Goal: Task Accomplishment & Management: Use online tool/utility

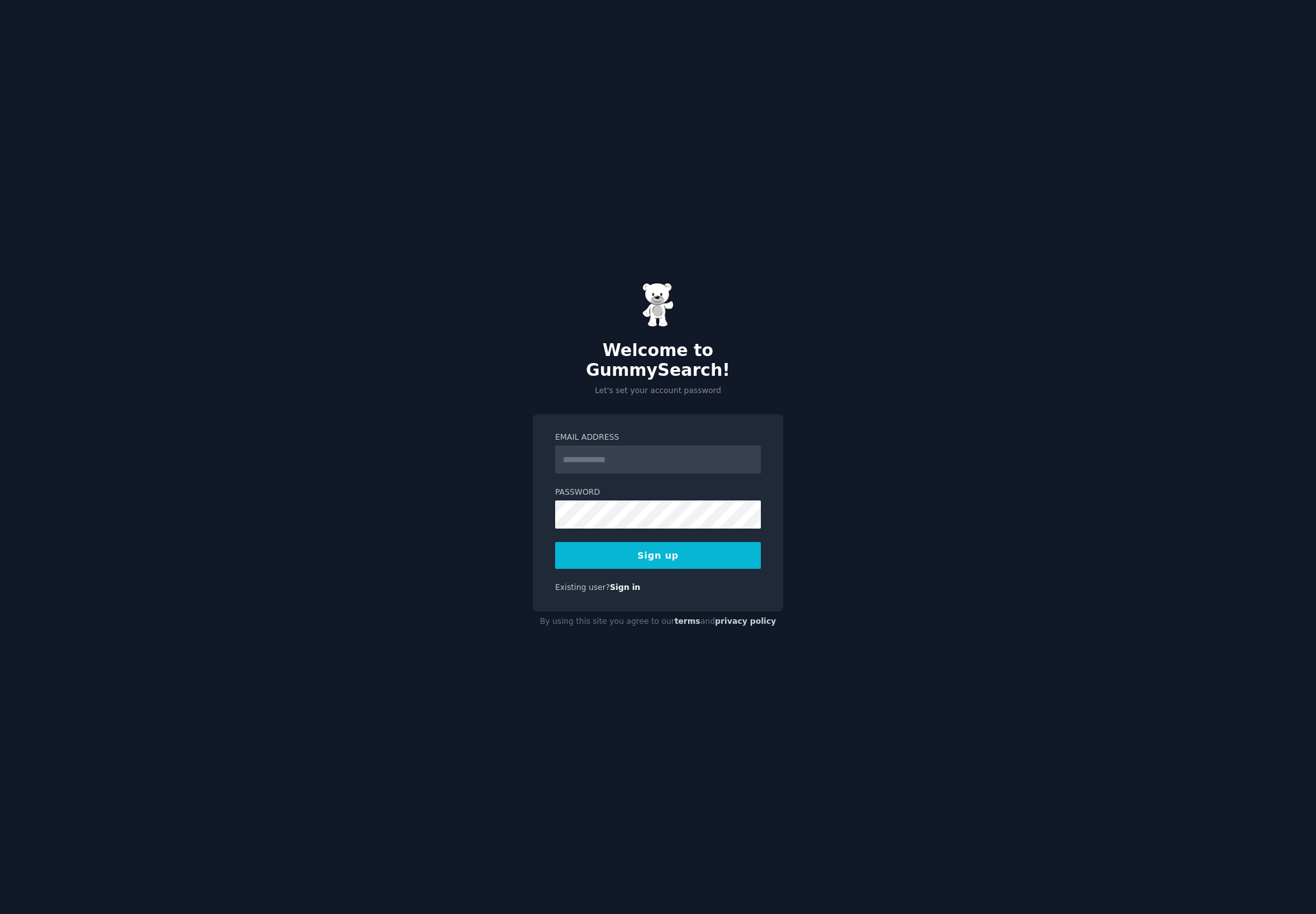
click at [609, 455] on input "Email Address" at bounding box center [658, 459] width 206 height 28
type input "**********"
click at [670, 556] on button "Sign up" at bounding box center [658, 556] width 206 height 27
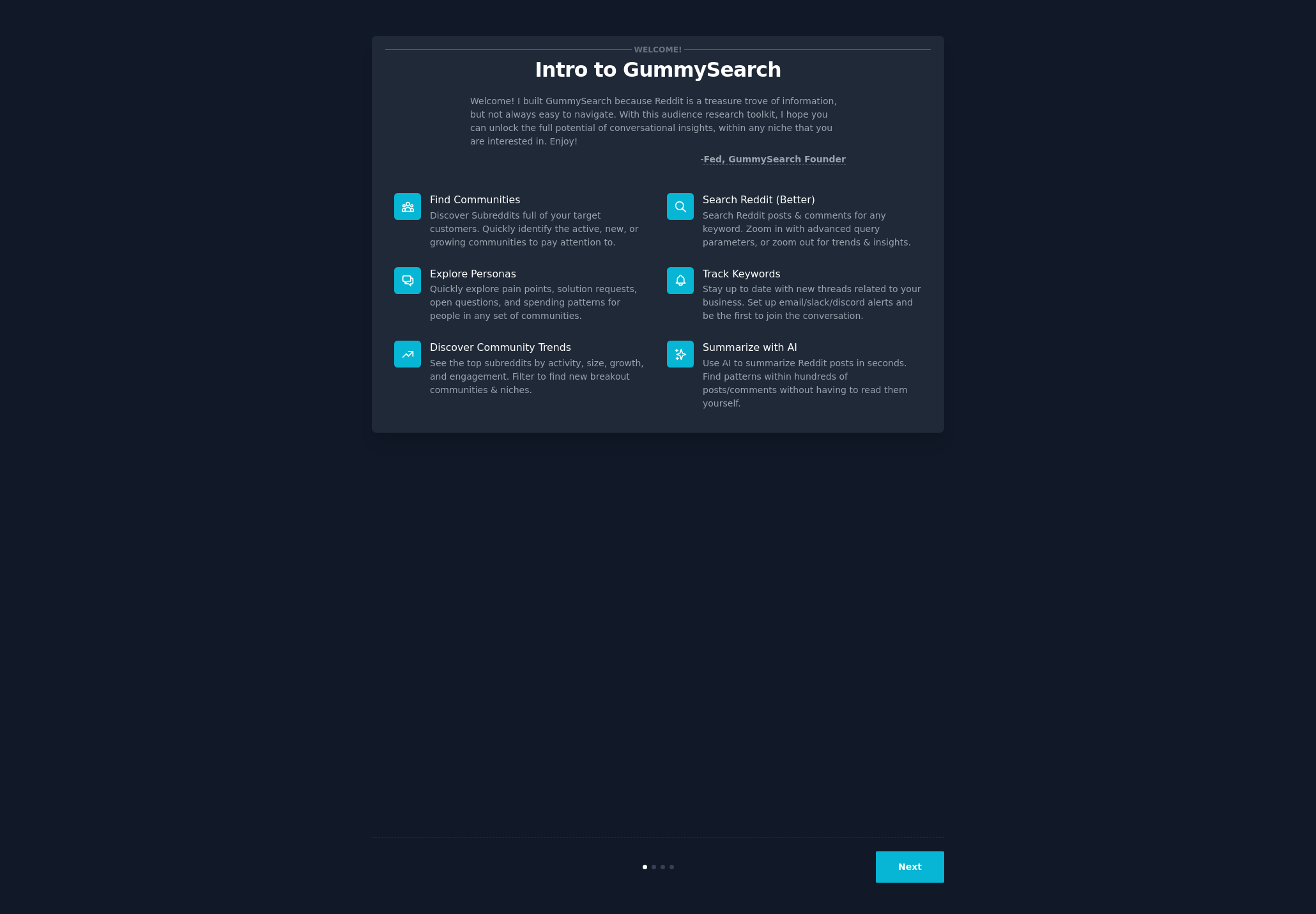
click at [953, 491] on div "Welcome! Intro to GummySearch Welcome! I built GummySearch because Reddit is a …" at bounding box center [658, 456] width 1280 height 878
click at [915, 877] on button "Next" at bounding box center [910, 867] width 69 height 31
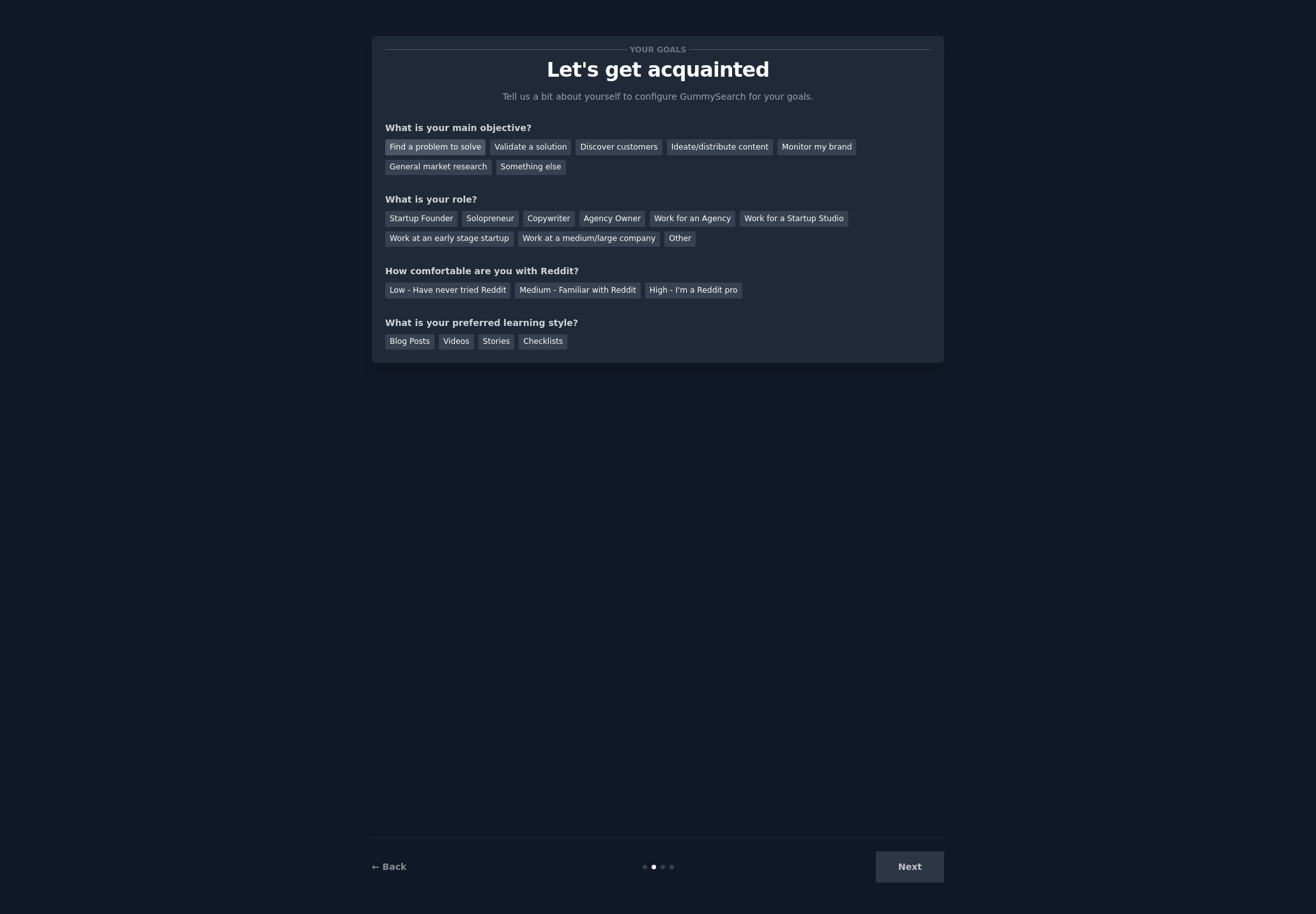
click at [455, 144] on div "Find a problem to solve" at bounding box center [436, 147] width 100 height 16
click at [606, 151] on div "Discover customers" at bounding box center [618, 147] width 86 height 16
click at [431, 146] on div "Find a problem to solve" at bounding box center [436, 147] width 100 height 16
click at [591, 239] on div "Work at a medium/large company" at bounding box center [589, 239] width 142 height 16
click at [552, 287] on div "Medium - Familiar with Reddit" at bounding box center [577, 290] width 125 height 16
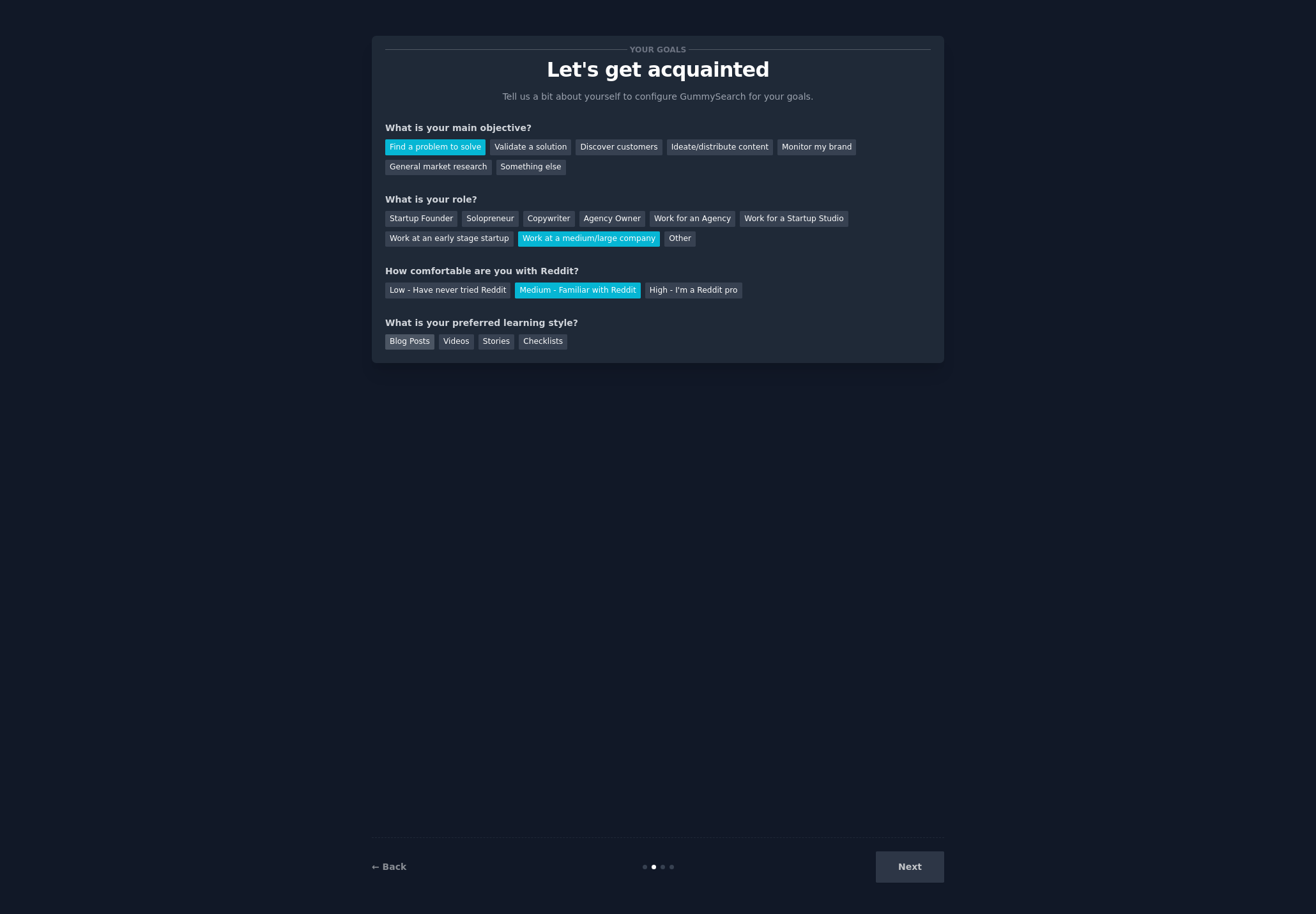
click at [419, 347] on div "Blog Posts" at bounding box center [410, 342] width 49 height 16
click at [935, 865] on button "Next" at bounding box center [910, 867] width 69 height 31
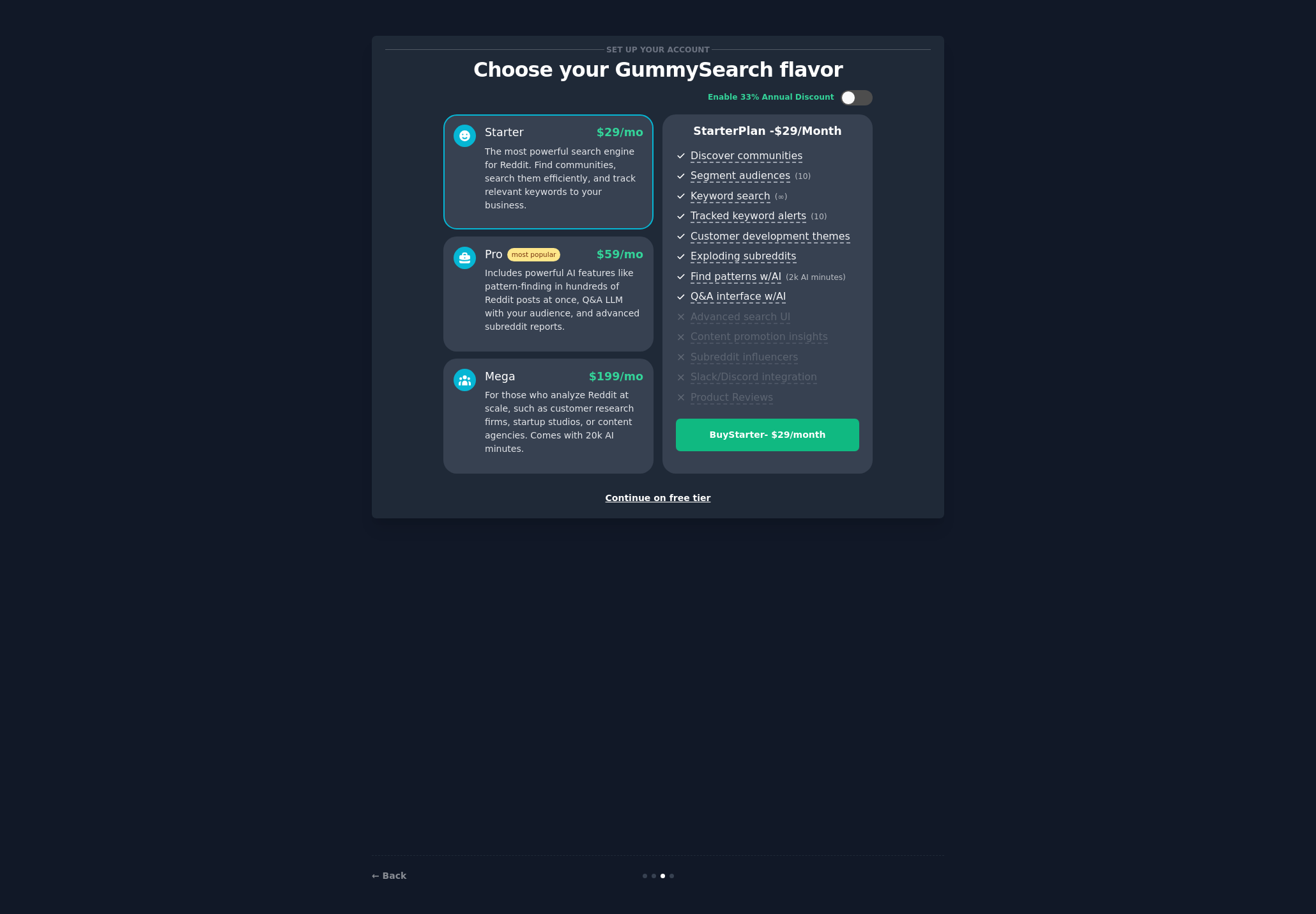
click at [648, 497] on div "Continue on free tier" at bounding box center [658, 498] width 546 height 14
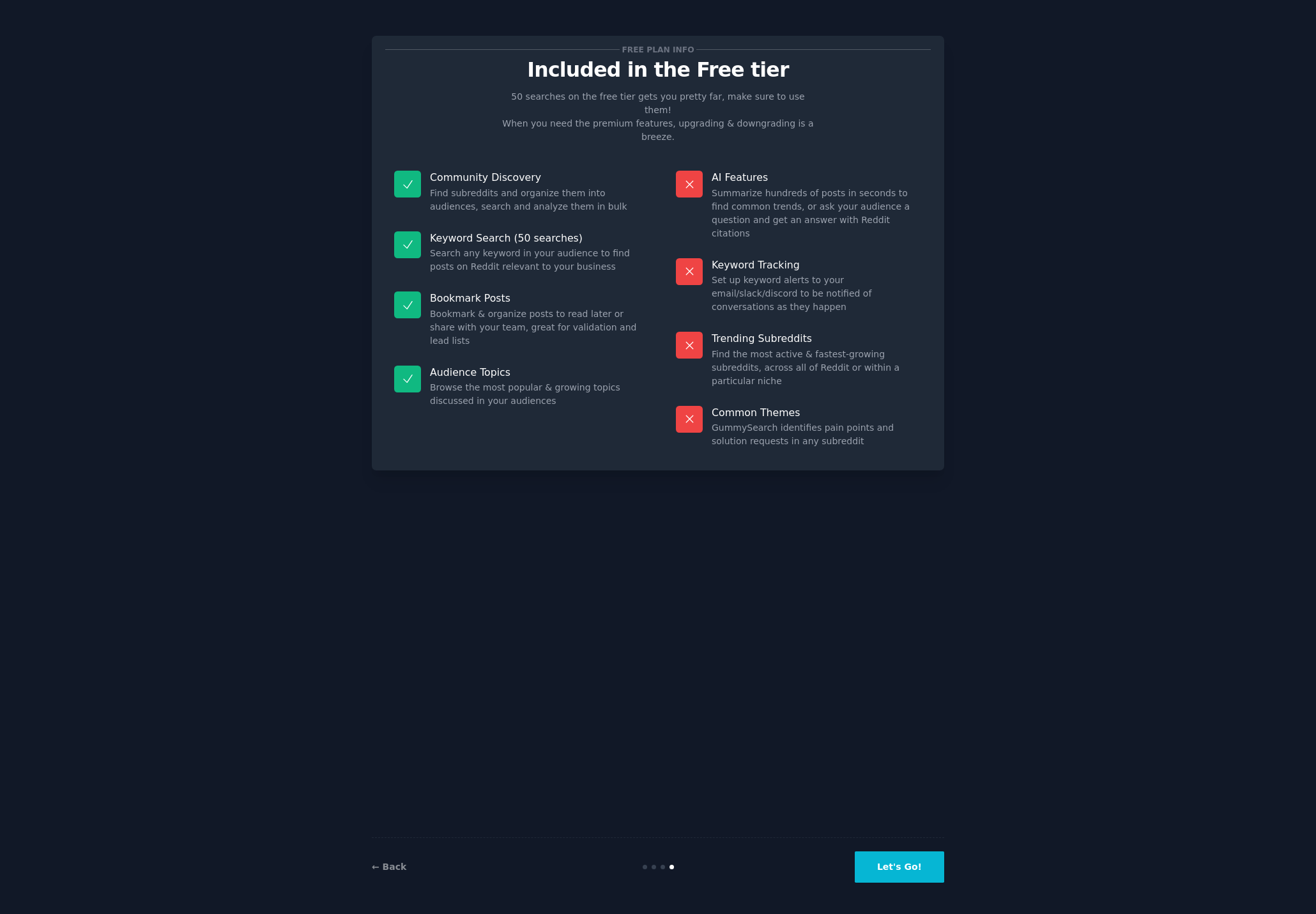
click at [913, 863] on button "Let's Go!" at bounding box center [899, 867] width 89 height 31
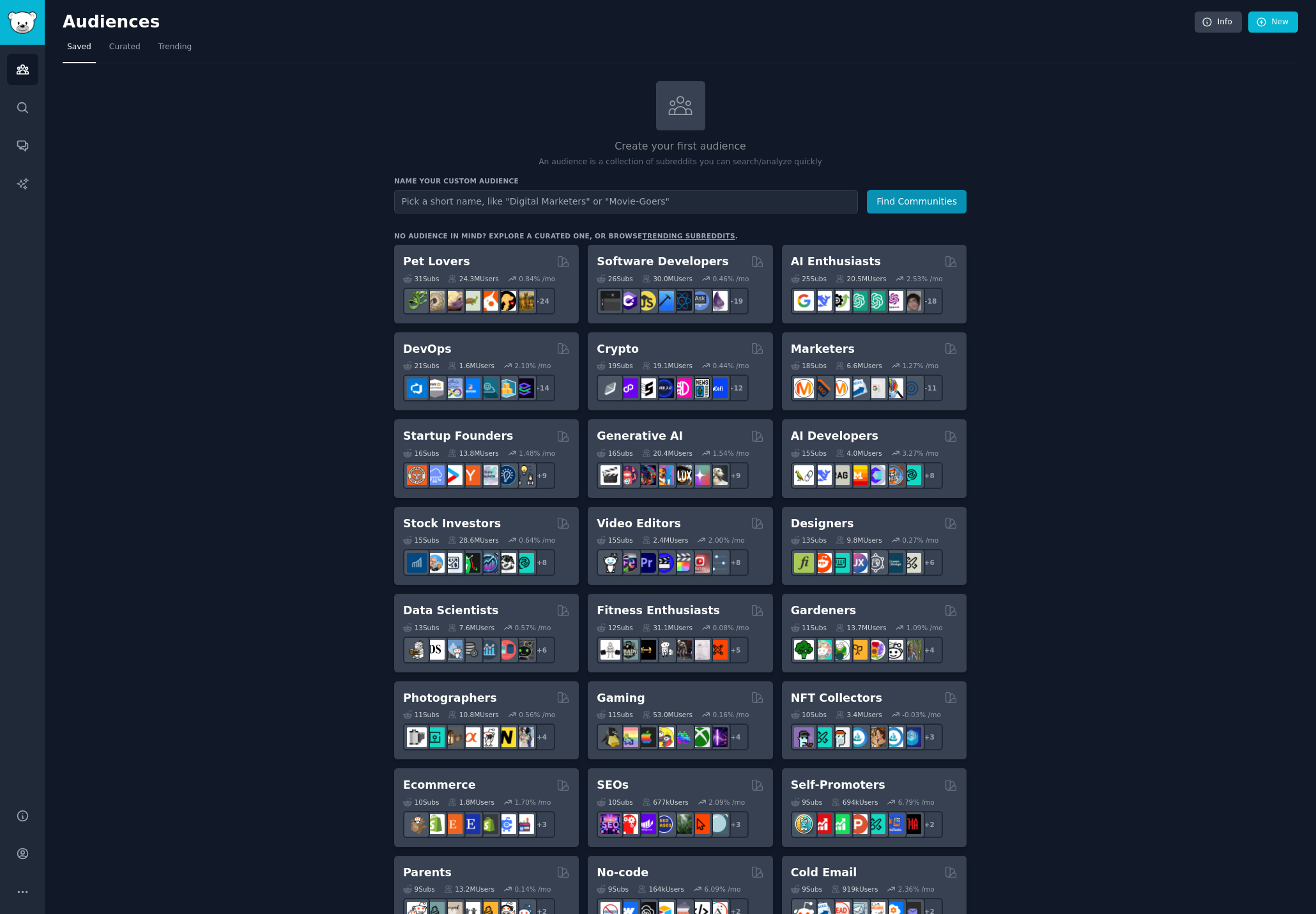
click at [662, 205] on input "text" at bounding box center [626, 201] width 464 height 24
type input "Sportsbook"
click at [867, 190] on button "Find Communities" at bounding box center [917, 201] width 100 height 24
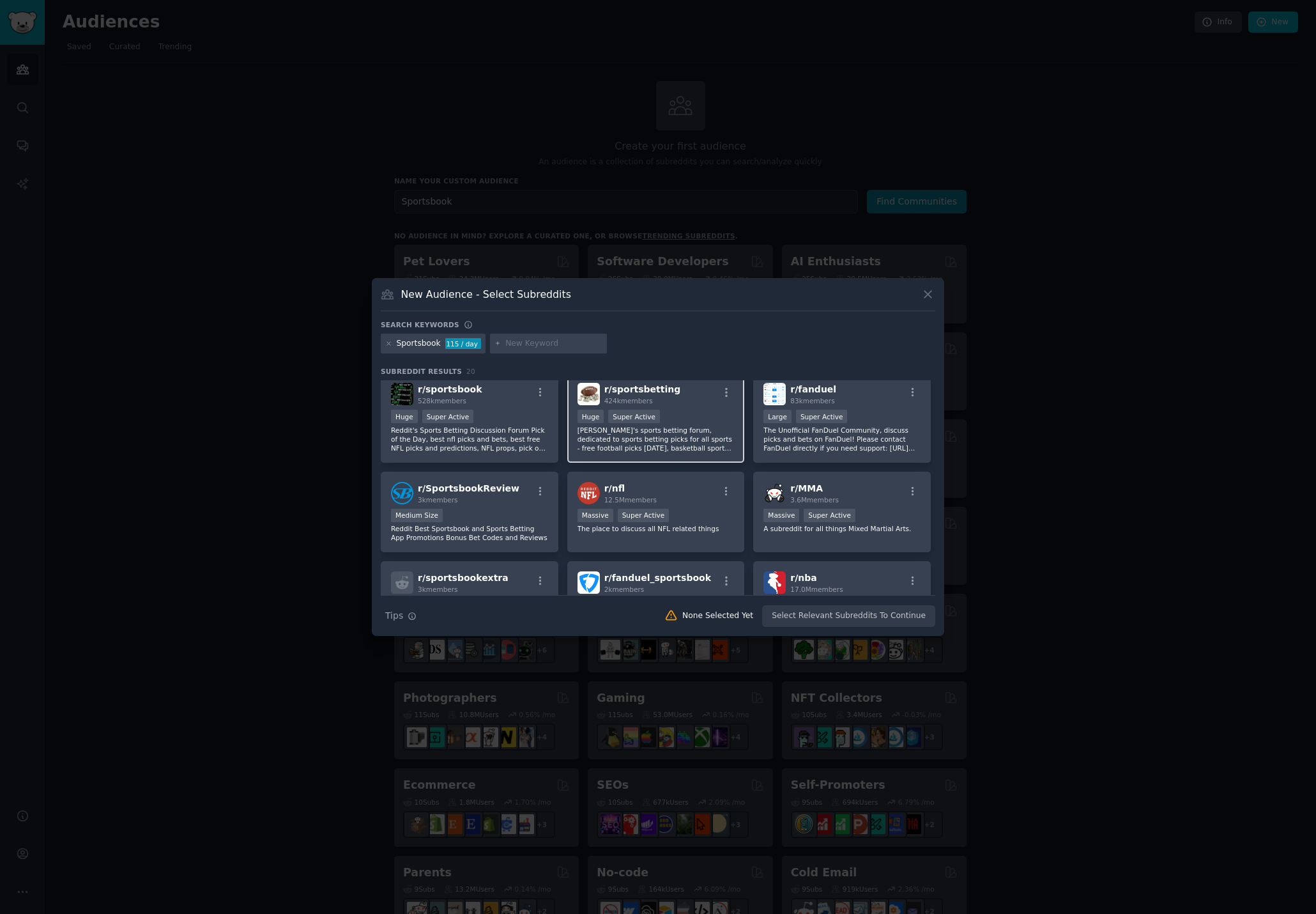
scroll to position [32, 0]
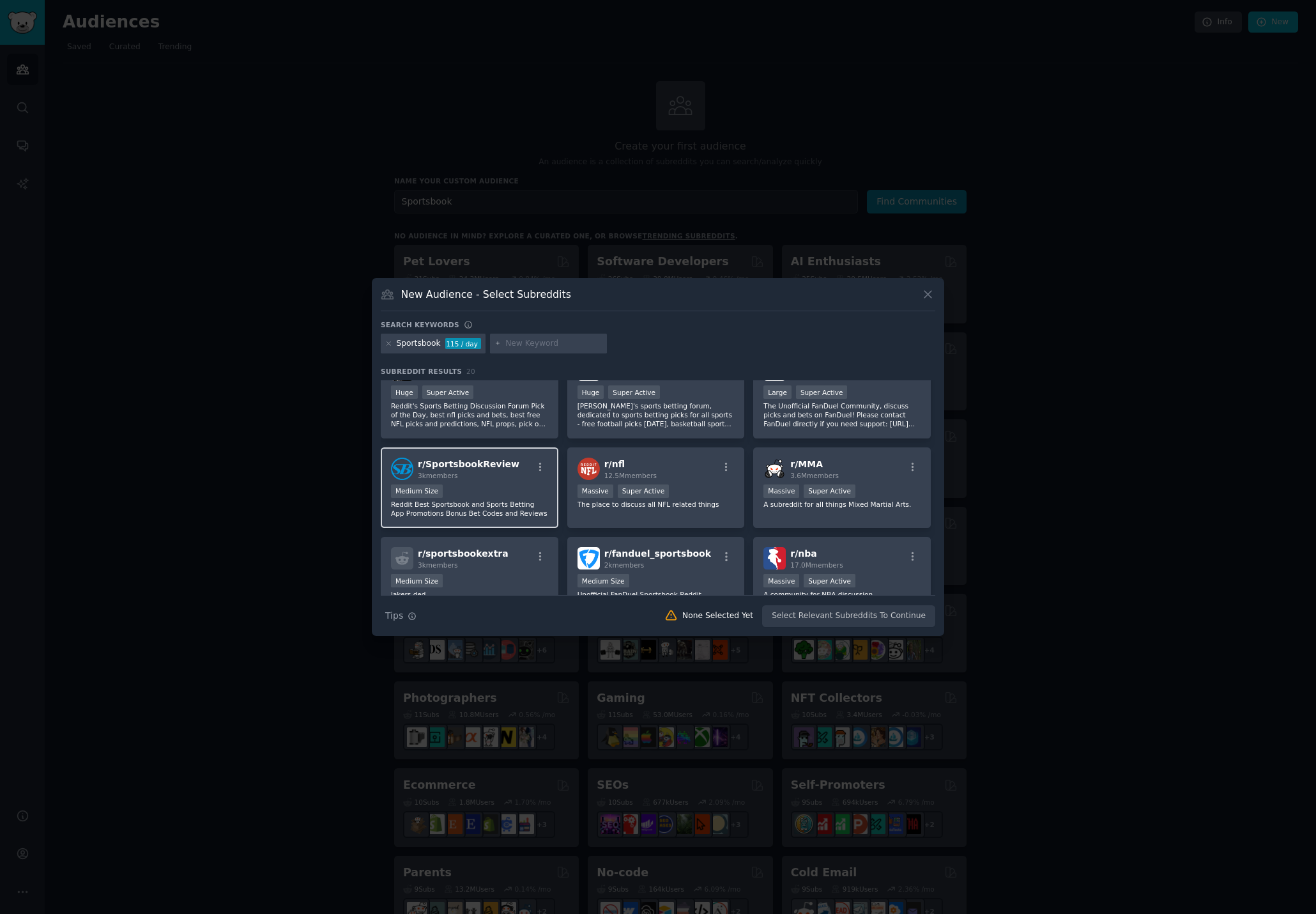
click at [504, 495] on div "Medium Size" at bounding box center [470, 492] width 157 height 16
click at [465, 410] on p "Reddit's Sports Betting Discussion Forum Pick of the Day, best nfl picks and be…" at bounding box center [470, 415] width 157 height 27
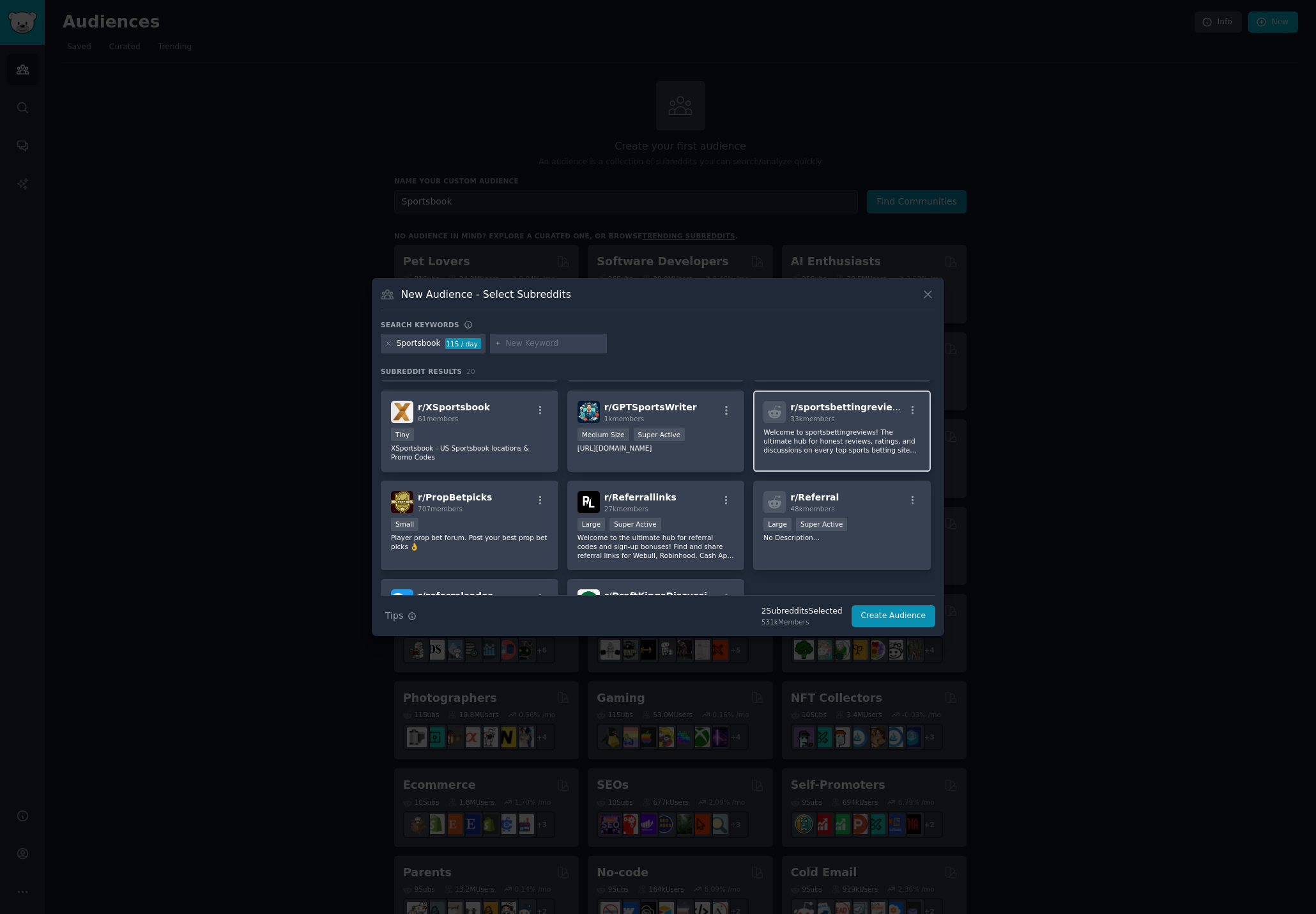
scroll to position [495, 0]
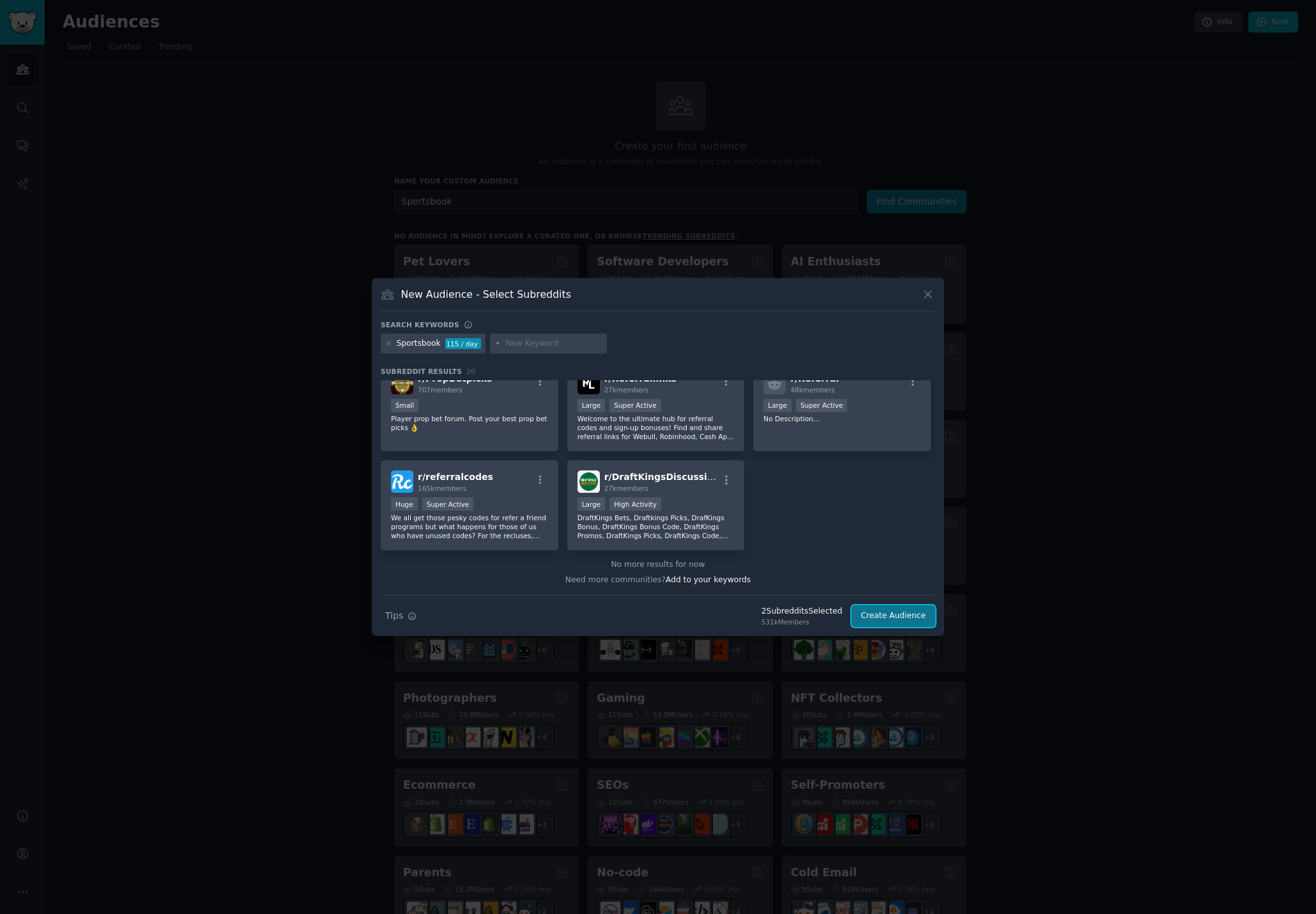
click at [897, 617] on button "Create Audience" at bounding box center [894, 616] width 84 height 21
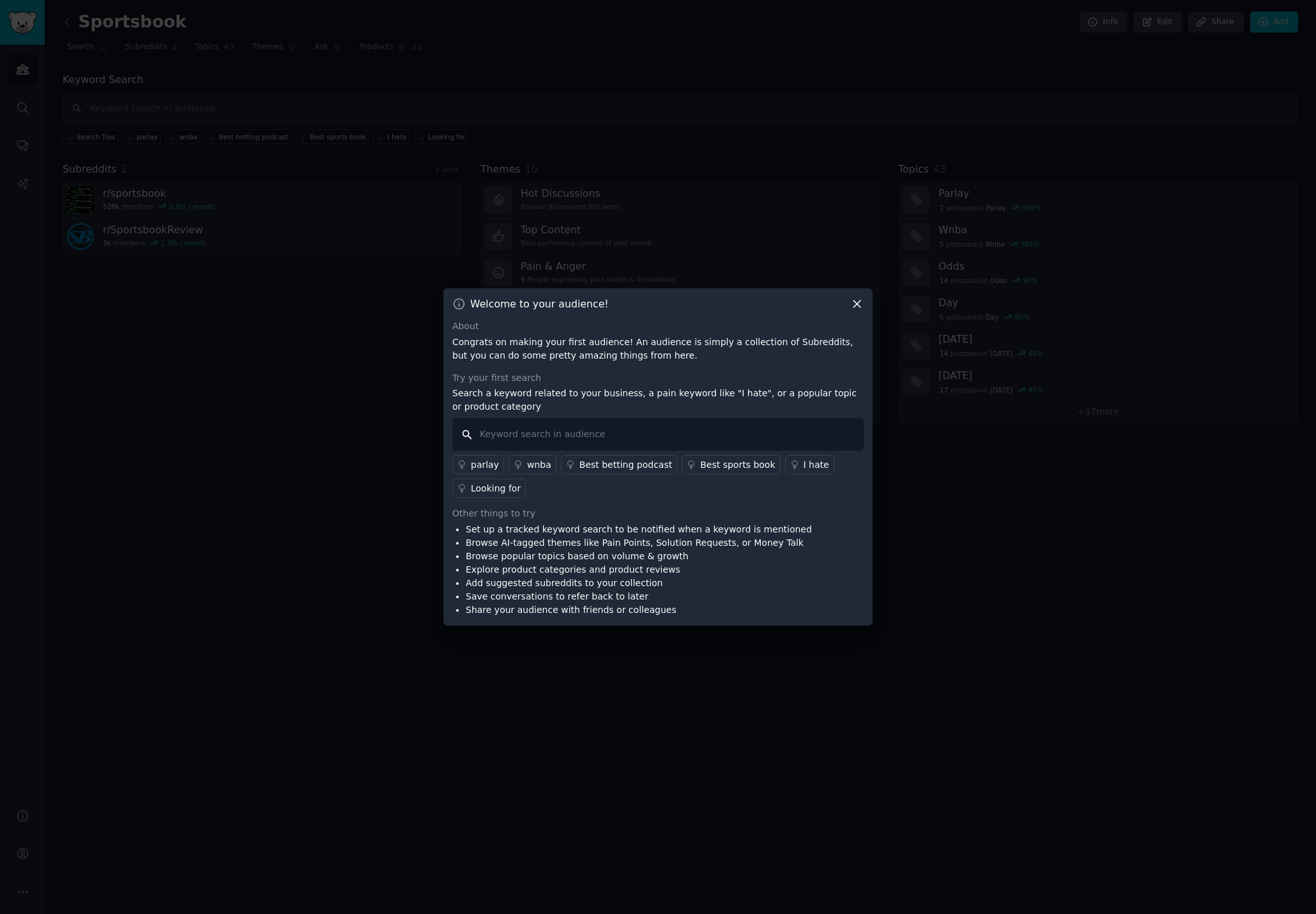
click at [571, 442] on input "text" at bounding box center [658, 434] width 411 height 33
click at [744, 462] on div "Best sports book" at bounding box center [738, 465] width 75 height 14
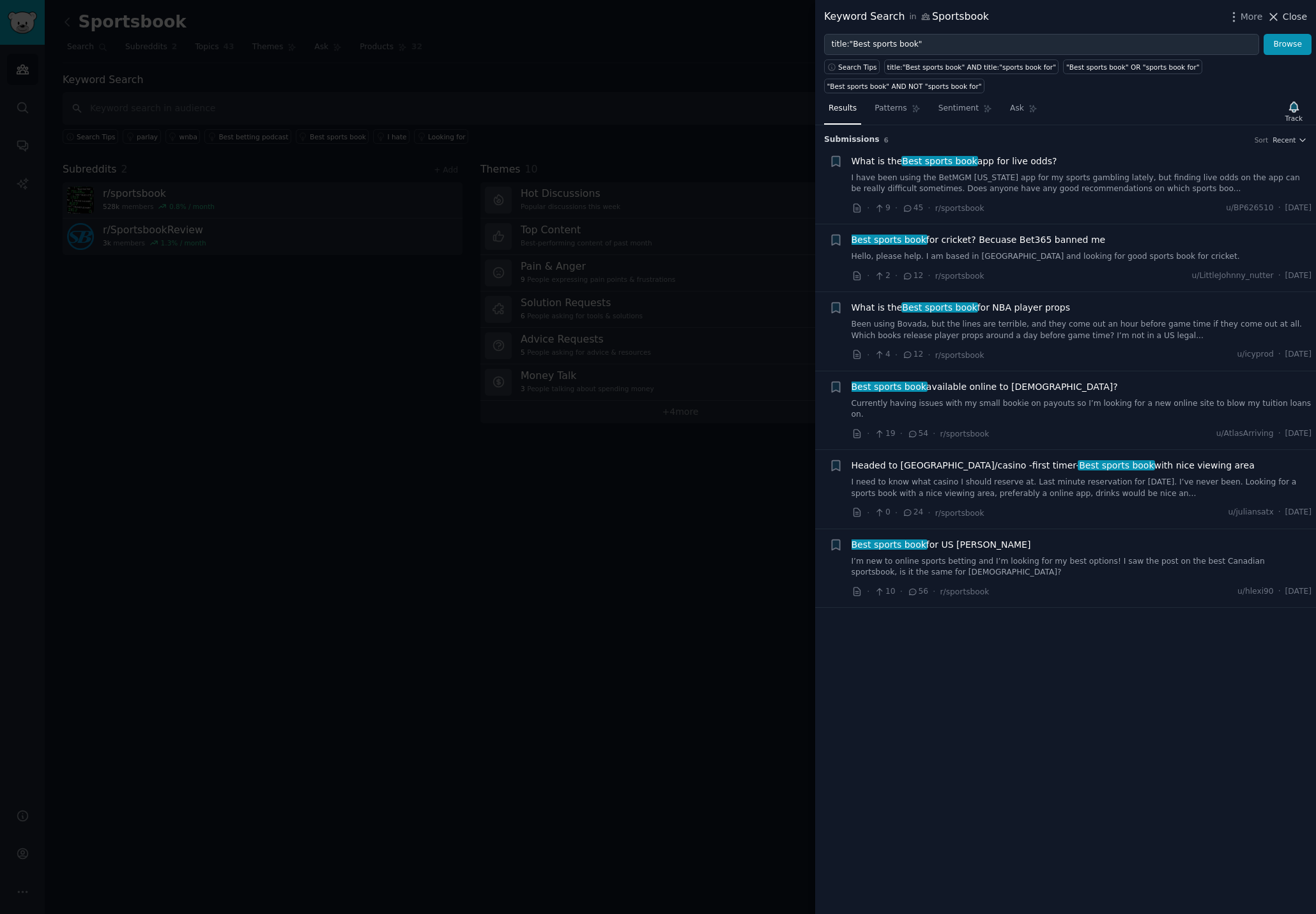
click at [1292, 19] on span "Close" at bounding box center [1295, 16] width 24 height 14
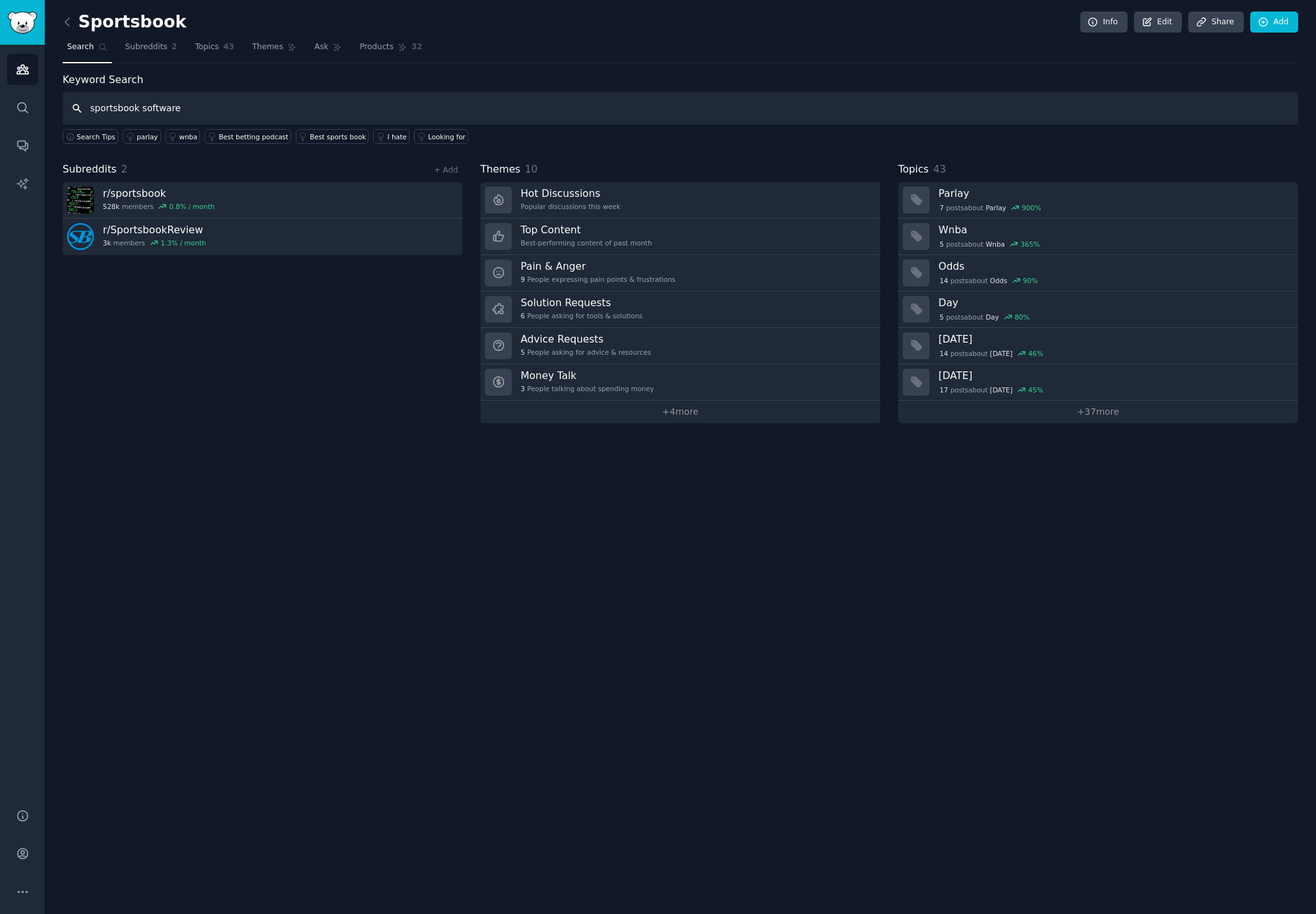
type input "sportsbook software"
